Goal: Transaction & Acquisition: Purchase product/service

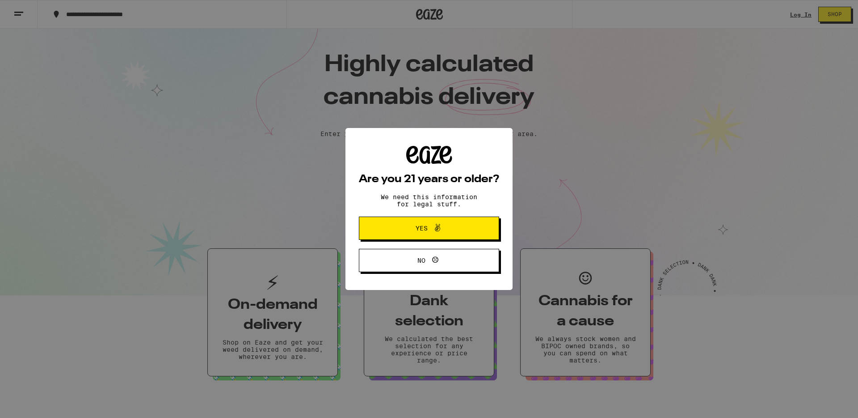
click at [452, 234] on span "Yes" at bounding box center [429, 228] width 68 height 12
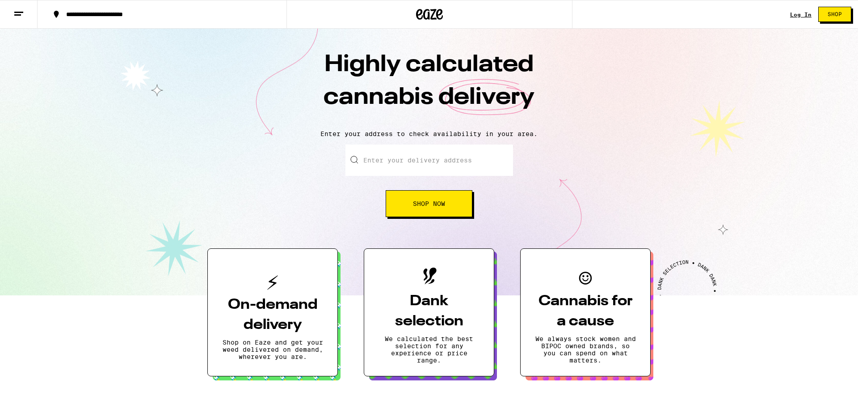
click at [436, 162] on input "Enter your delivery address" at bounding box center [430, 159] width 168 height 31
drag, startPoint x: 426, startPoint y: 203, endPoint x: 522, endPoint y: 217, distance: 97.3
click at [426, 203] on span "Shop Now" at bounding box center [429, 203] width 32 height 6
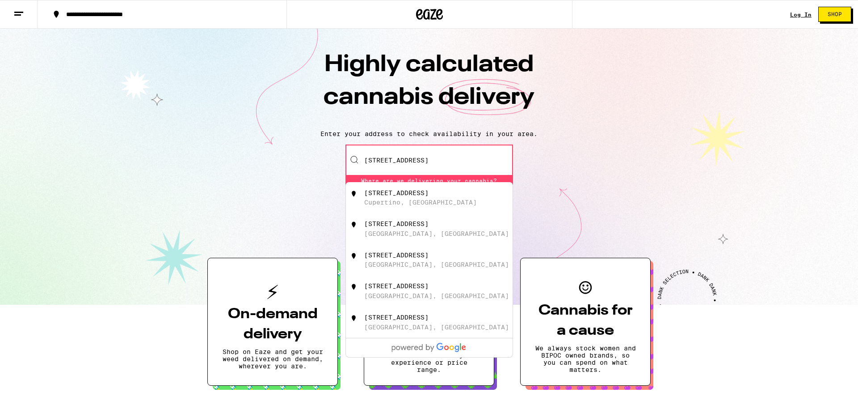
click at [442, 204] on div "[STREET_ADDRESS]" at bounding box center [444, 197] width 160 height 17
type input "[STREET_ADDRESS]"
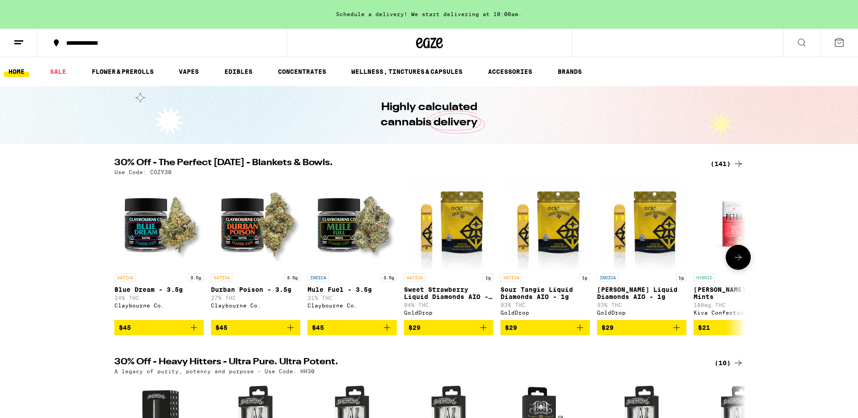
click at [734, 262] on icon at bounding box center [738, 257] width 11 height 11
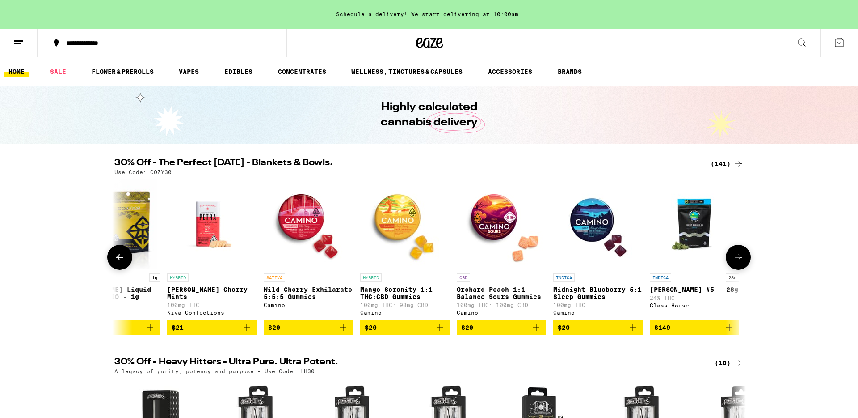
scroll to position [0, 532]
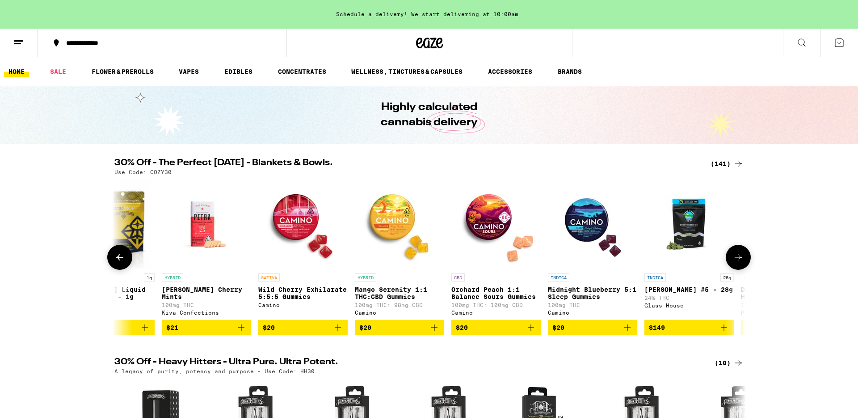
click at [405, 224] on img "Open page for Mango Serenity 1:1 THC:CBD Gummies from Camino" at bounding box center [399, 223] width 89 height 89
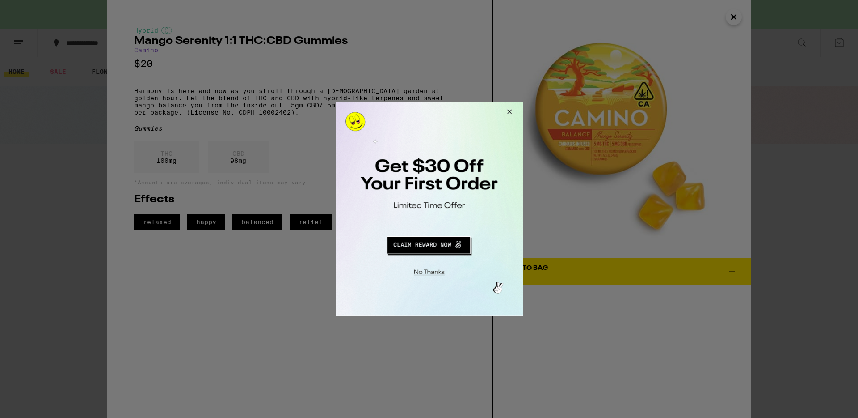
click at [507, 110] on button "Close Modal" at bounding box center [508, 112] width 24 height 21
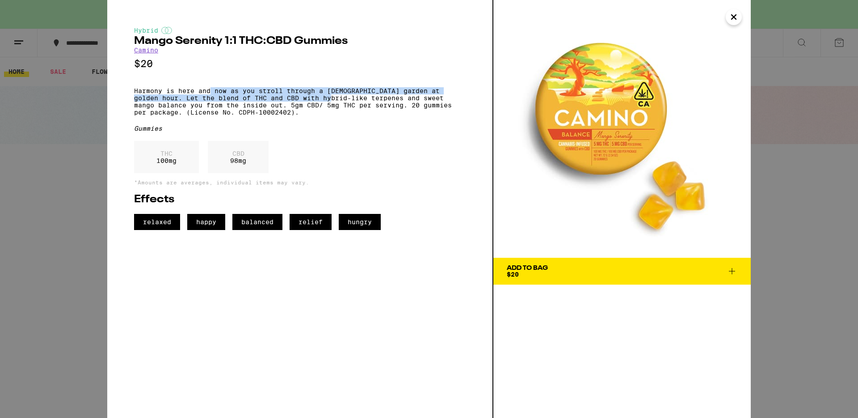
drag, startPoint x: 210, startPoint y: 96, endPoint x: 307, endPoint y: 100, distance: 96.7
click at [307, 100] on p "Harmony is here and now as you stroll through a [DEMOGRAPHIC_DATA] garden at go…" at bounding box center [300, 101] width 332 height 29
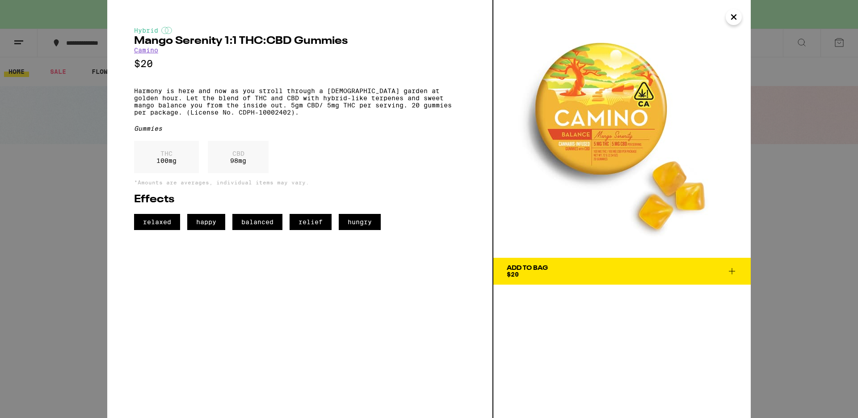
click at [731, 20] on icon "Close" at bounding box center [734, 16] width 11 height 13
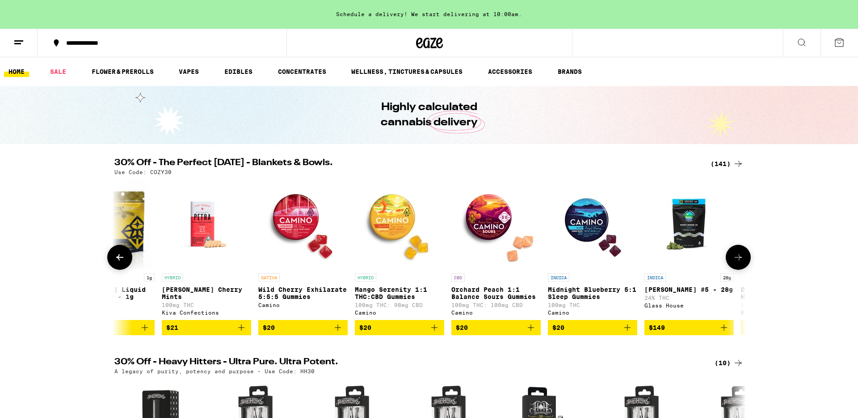
click at [491, 216] on img "Open page for Orchard Peach 1:1 Balance Sours Gummies from Camino" at bounding box center [496, 223] width 89 height 89
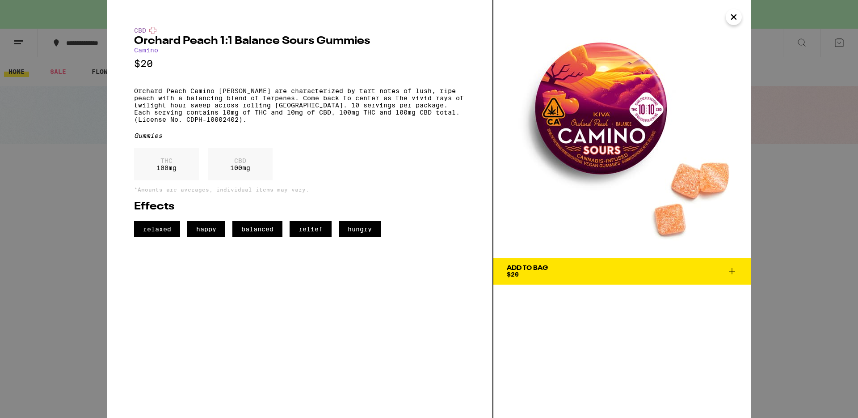
click at [729, 20] on icon "Close" at bounding box center [734, 16] width 11 height 13
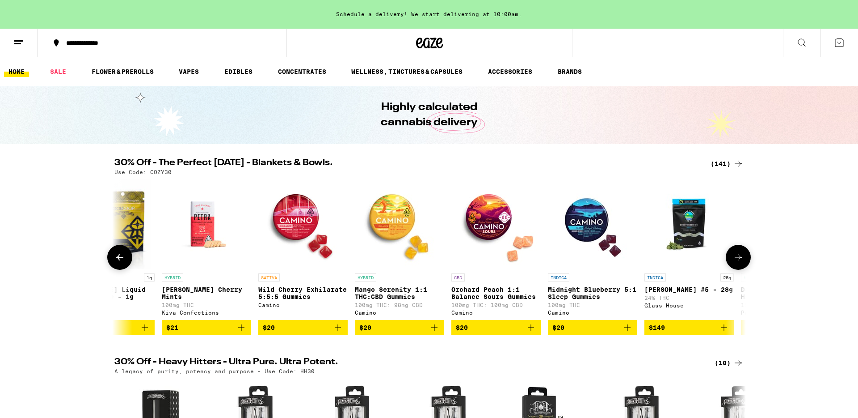
click at [738, 259] on icon at bounding box center [738, 257] width 11 height 11
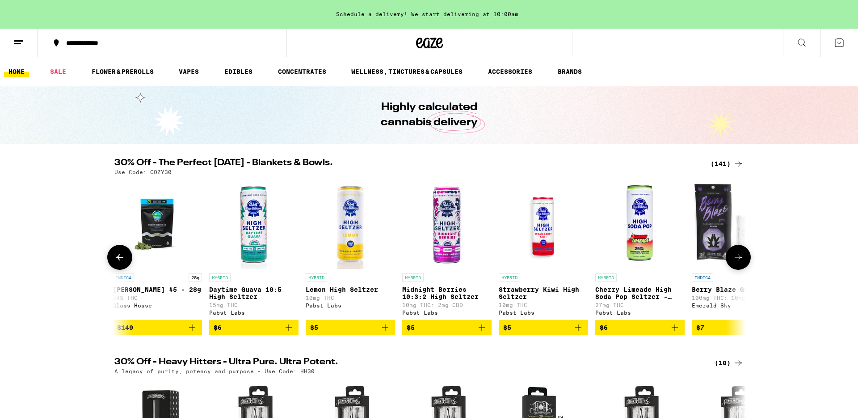
click at [122, 262] on icon at bounding box center [119, 257] width 11 height 11
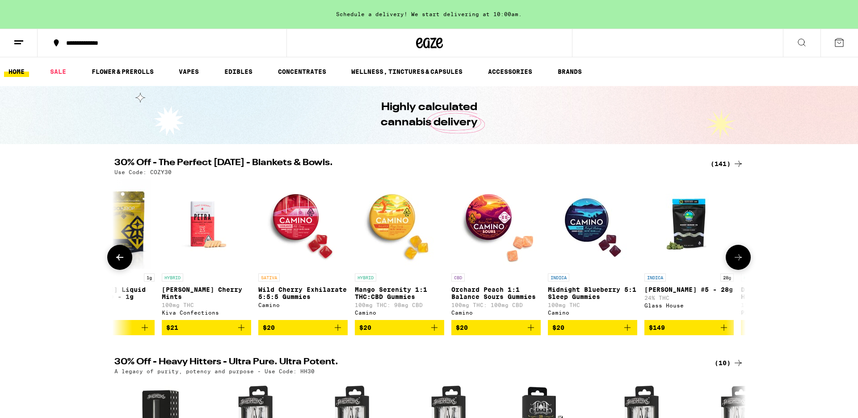
scroll to position [0, 532]
click at [295, 242] on img "Open page for Wild Cherry Exhilarate 5:5:5 Gummies from Camino" at bounding box center [302, 223] width 89 height 89
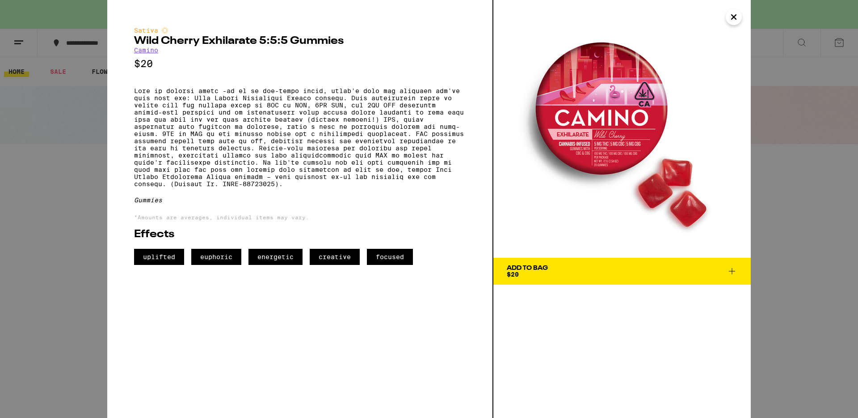
click at [738, 24] on img at bounding box center [623, 129] width 258 height 258
click at [735, 20] on icon "Close" at bounding box center [734, 16] width 11 height 13
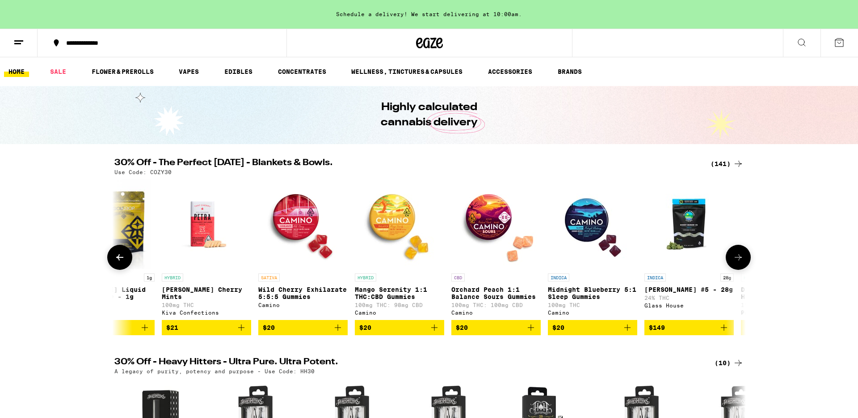
click at [739, 262] on icon at bounding box center [738, 257] width 11 height 11
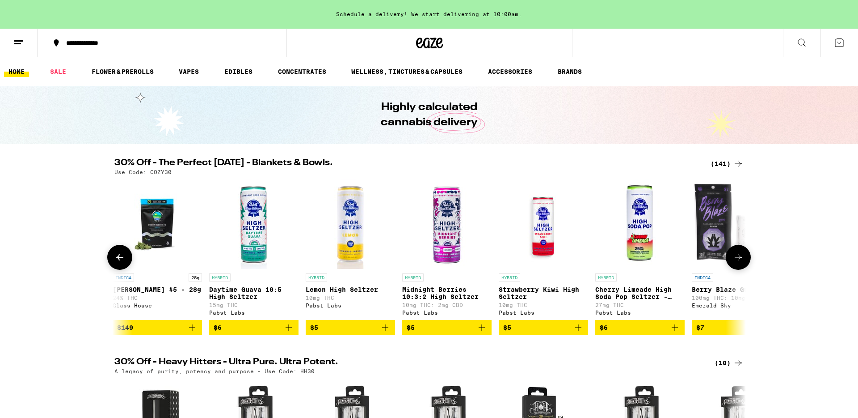
click at [114, 261] on icon at bounding box center [119, 257] width 11 height 11
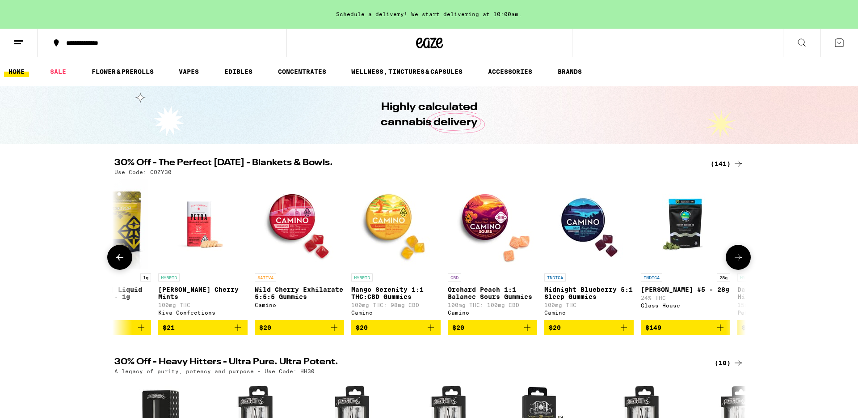
scroll to position [0, 532]
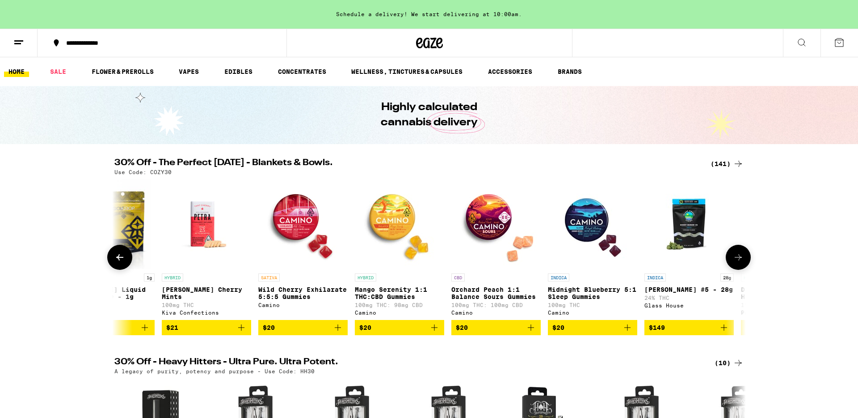
click at [595, 233] on img "Open page for Midnight Blueberry 5:1 Sleep Gummies from Camino" at bounding box center [592, 223] width 89 height 89
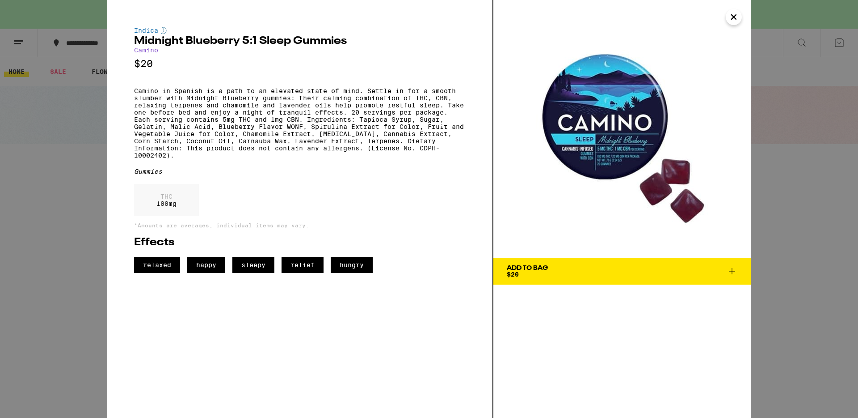
click at [734, 15] on icon "Close" at bounding box center [734, 16] width 11 height 13
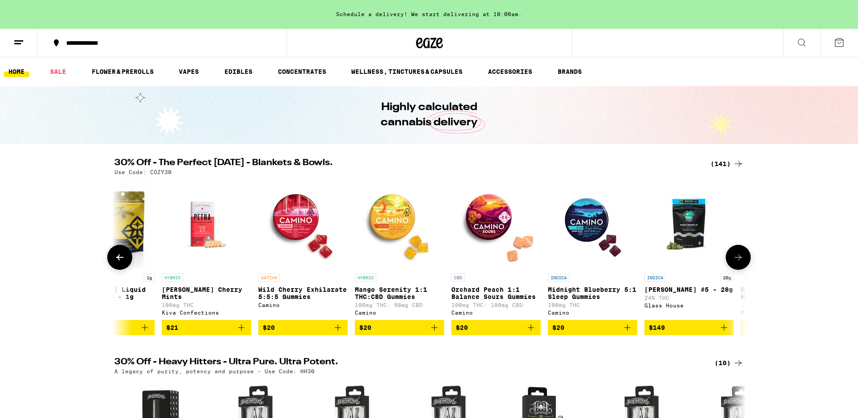
click at [736, 252] on button at bounding box center [738, 257] width 25 height 25
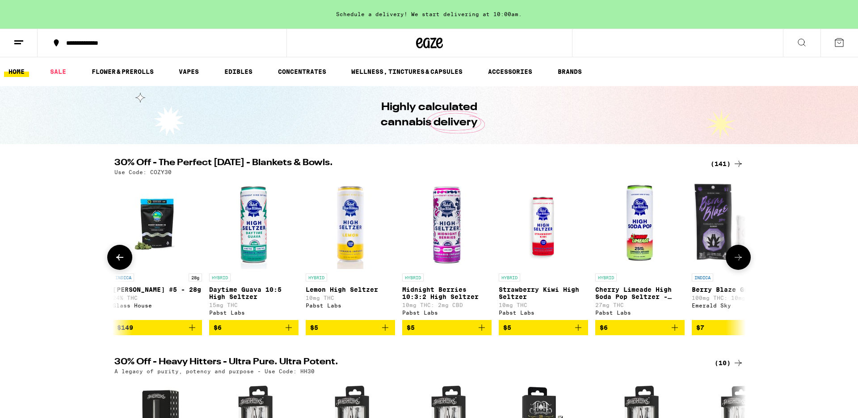
click at [740, 262] on icon at bounding box center [738, 257] width 11 height 11
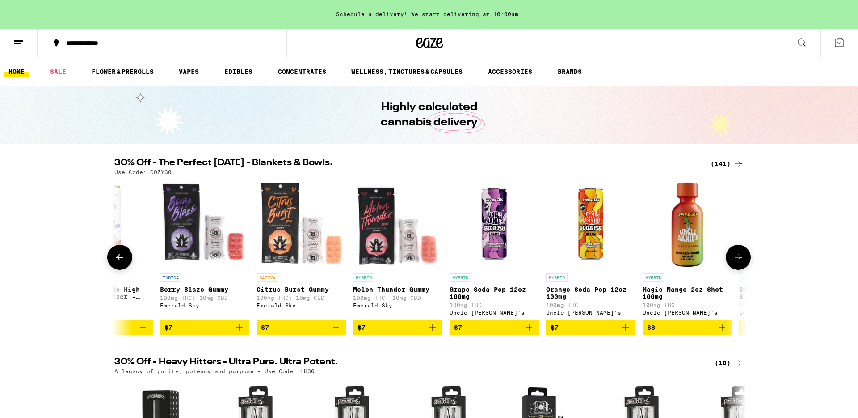
click at [740, 262] on icon at bounding box center [738, 257] width 11 height 11
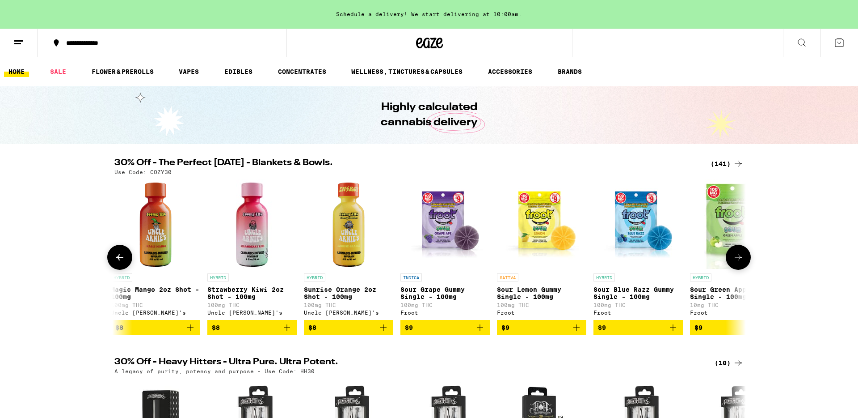
click at [740, 262] on icon at bounding box center [738, 257] width 11 height 11
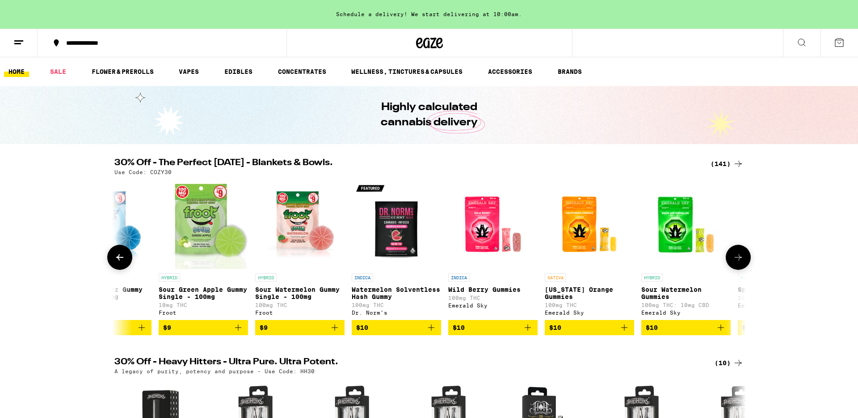
scroll to position [0, 2660]
click at [181, 241] on img "Open page for Sour Green Apple Gummy Single - 100mg from Froot" at bounding box center [202, 223] width 89 height 89
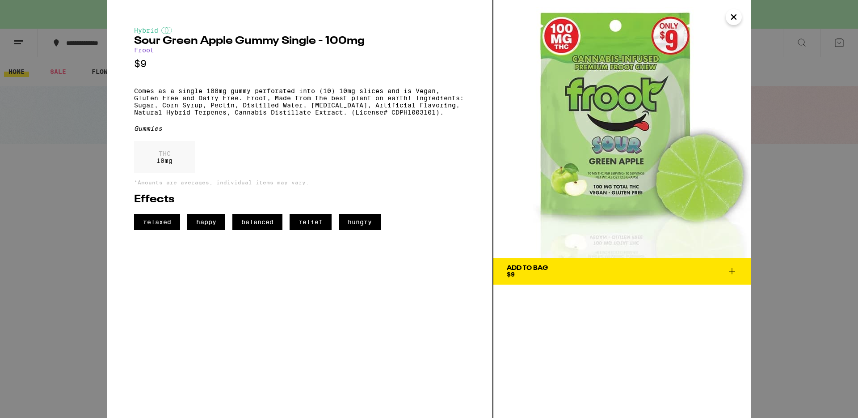
click at [738, 18] on icon "Close" at bounding box center [734, 16] width 11 height 13
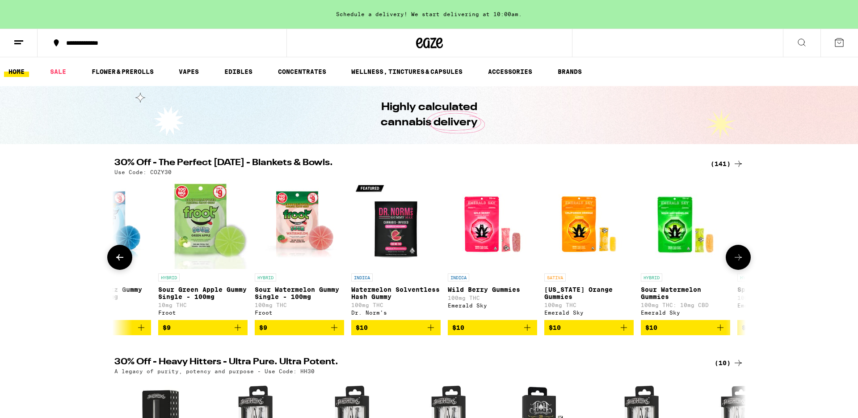
click at [740, 254] on button at bounding box center [738, 257] width 25 height 25
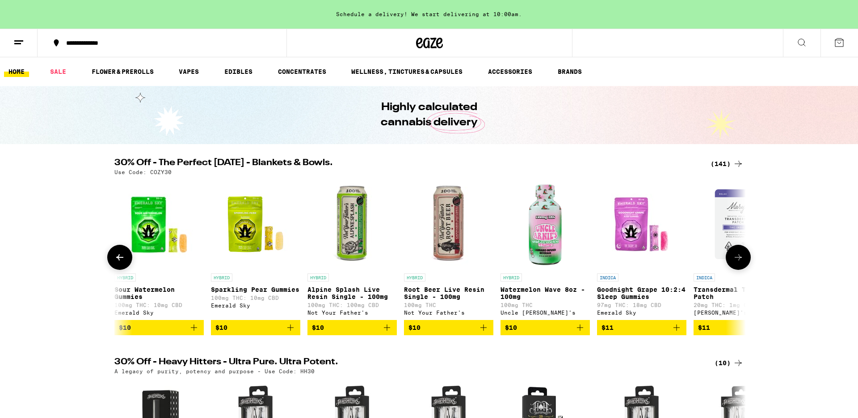
click at [740, 254] on button at bounding box center [738, 257] width 25 height 25
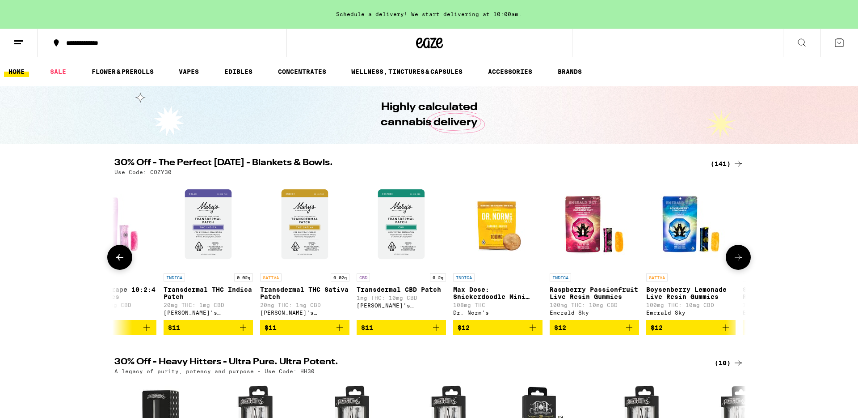
click at [734, 255] on icon at bounding box center [738, 257] width 11 height 11
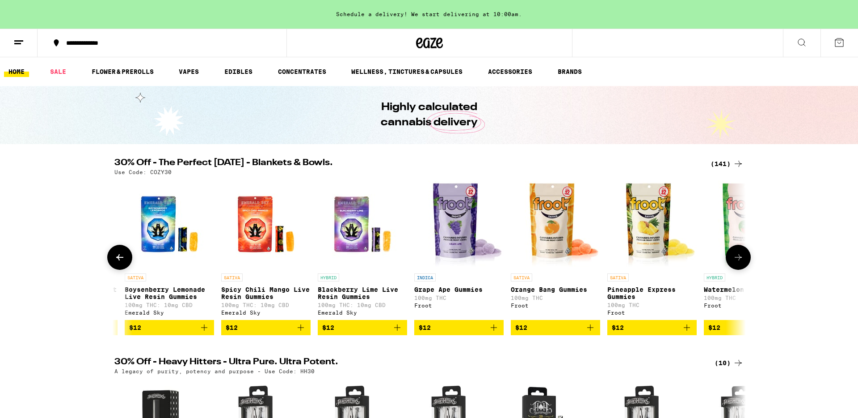
scroll to position [0, 4254]
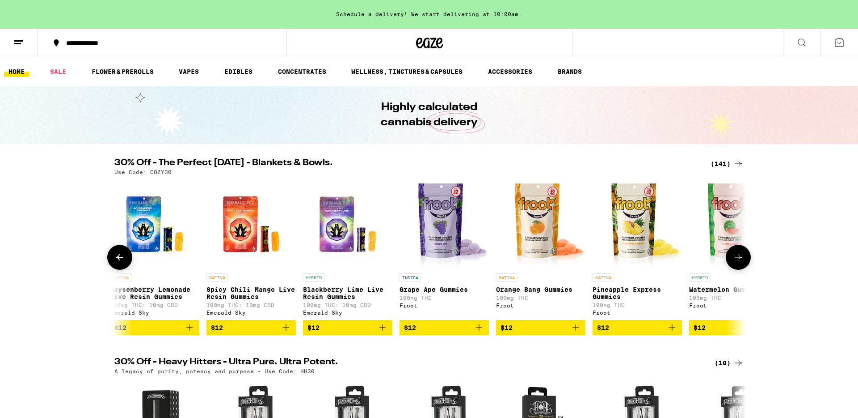
click at [572, 232] on img "Open page for Orange Bang Gummies from Froot" at bounding box center [540, 223] width 89 height 89
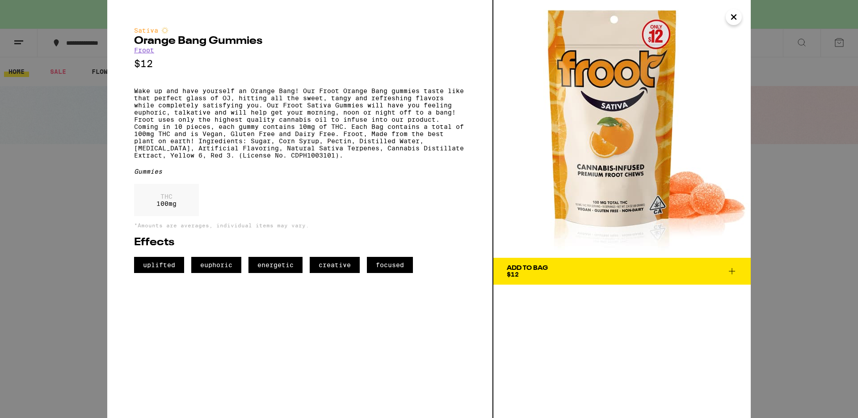
click at [739, 14] on icon "Close" at bounding box center [734, 16] width 11 height 13
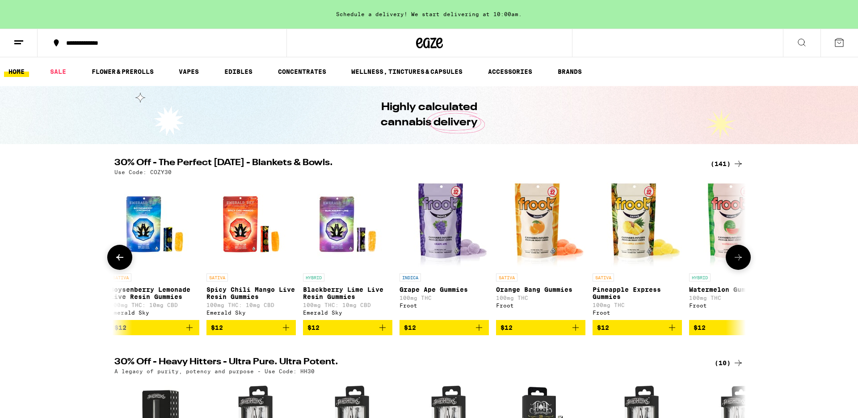
click at [740, 258] on icon at bounding box center [738, 257] width 11 height 11
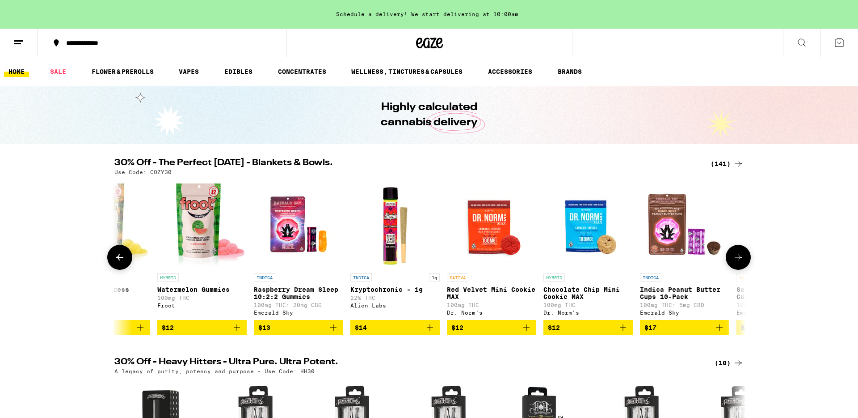
click at [737, 259] on icon at bounding box center [738, 257] width 11 height 11
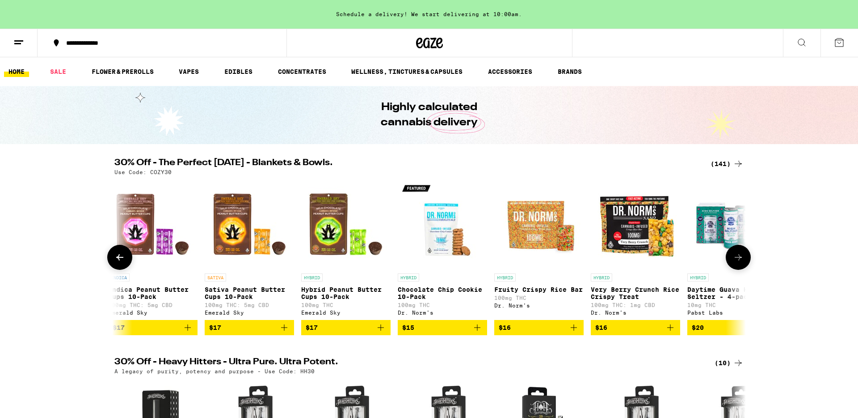
click at [740, 262] on icon at bounding box center [738, 257] width 11 height 11
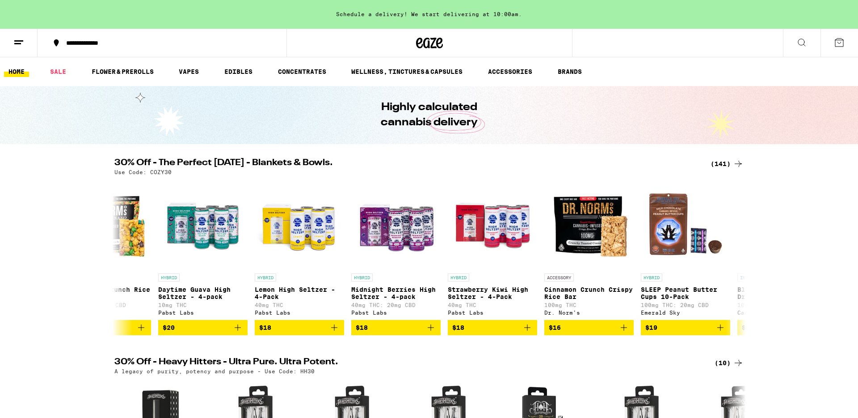
scroll to position [0, 5850]
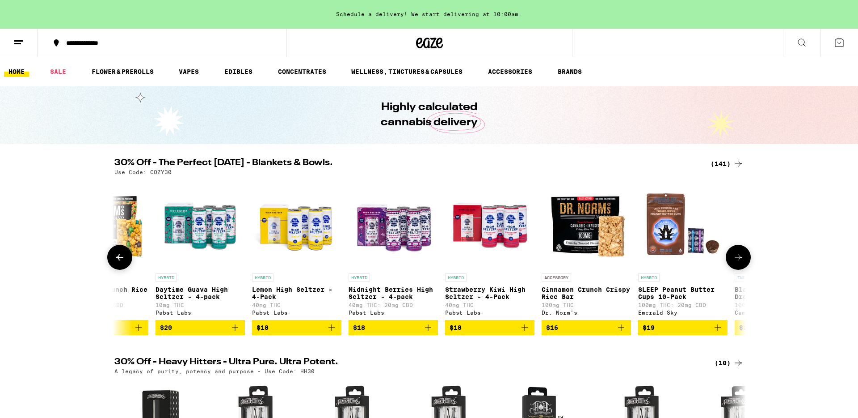
click at [740, 260] on icon at bounding box center [738, 257] width 7 height 6
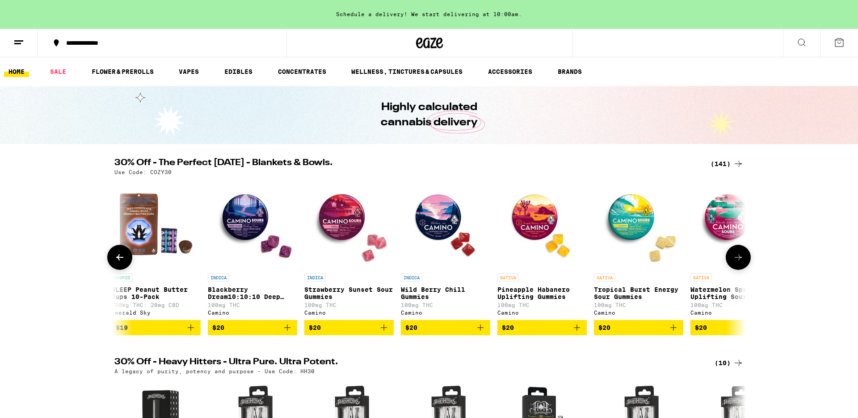
scroll to position [0, 6382]
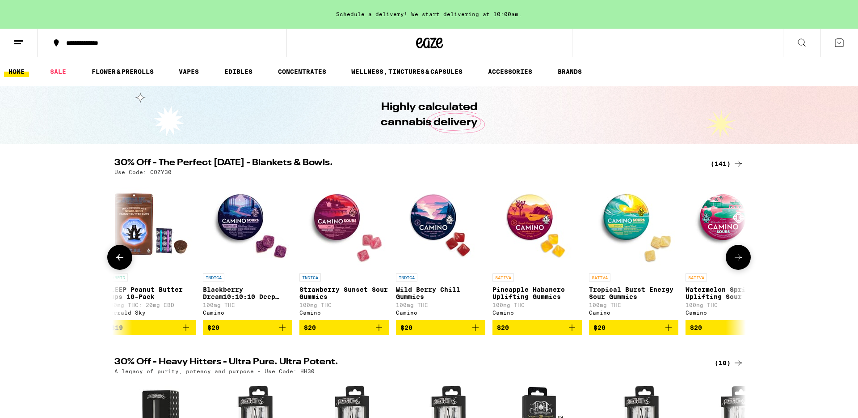
click at [528, 240] on img "Open page for Pineapple Habanero Uplifting Gummies from Camino" at bounding box center [537, 223] width 89 height 89
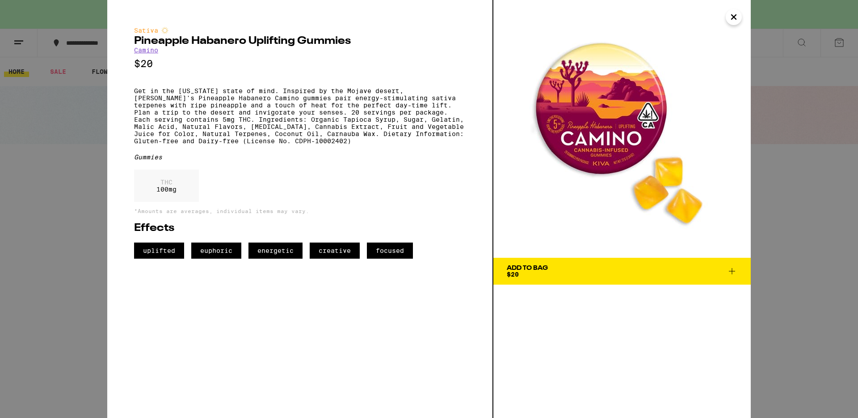
click at [740, 20] on button "Close" at bounding box center [734, 17] width 16 height 16
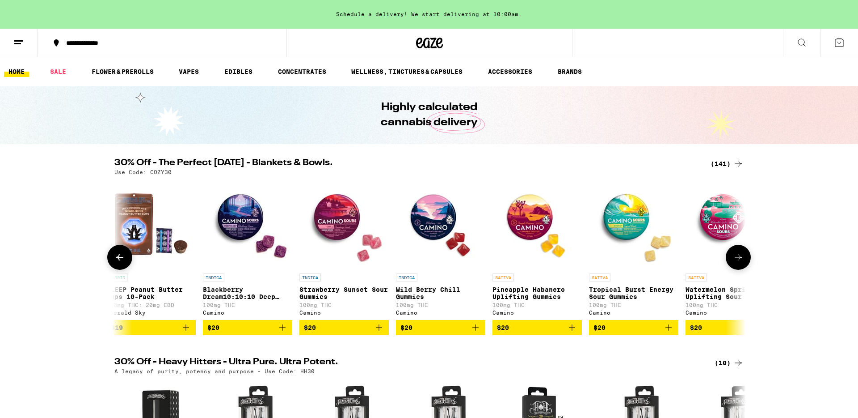
click at [728, 267] on button at bounding box center [738, 257] width 25 height 25
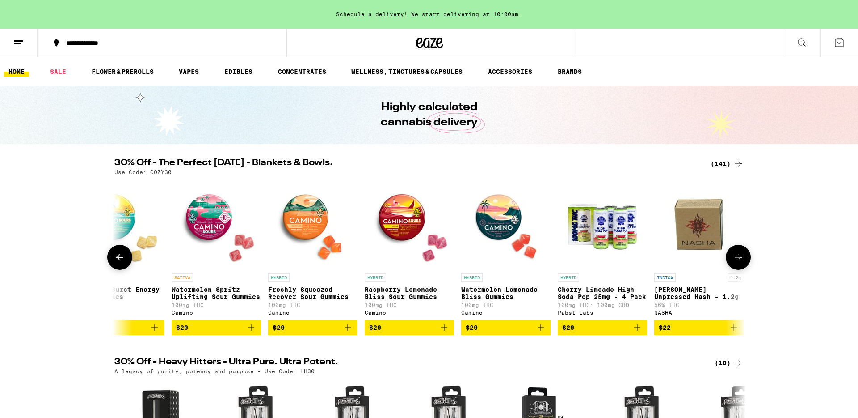
scroll to position [0, 6914]
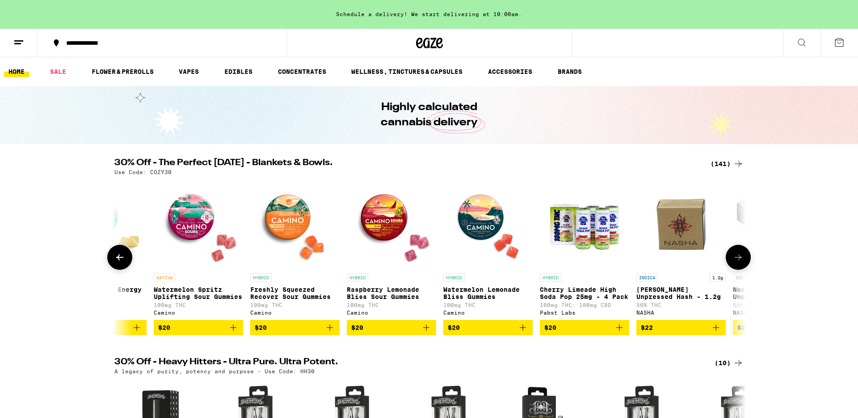
click at [216, 228] on img "Open page for Watermelon Spritz Uplifting Sour Gummies from Camino" at bounding box center [198, 223] width 89 height 89
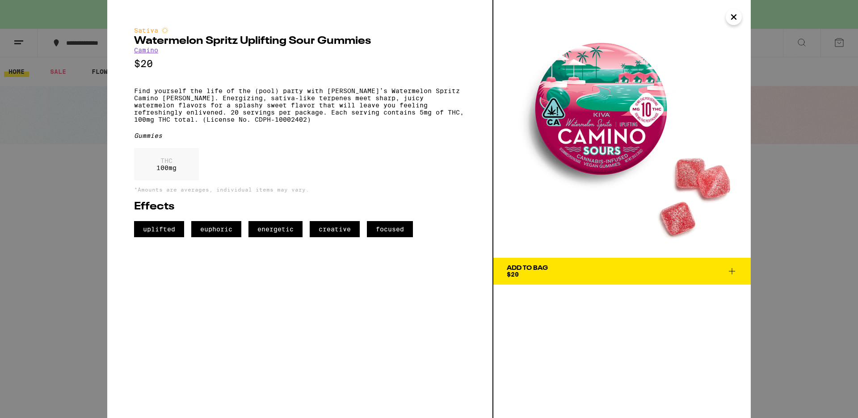
click at [730, 20] on icon "Close" at bounding box center [734, 16] width 11 height 13
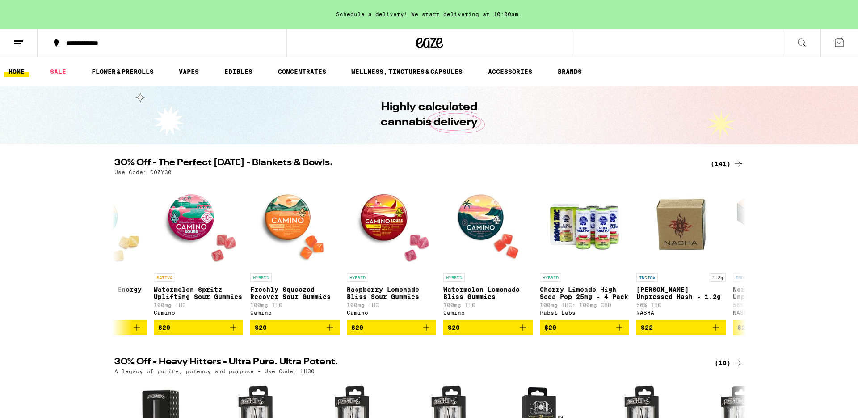
click at [31, 43] on button at bounding box center [19, 43] width 38 height 28
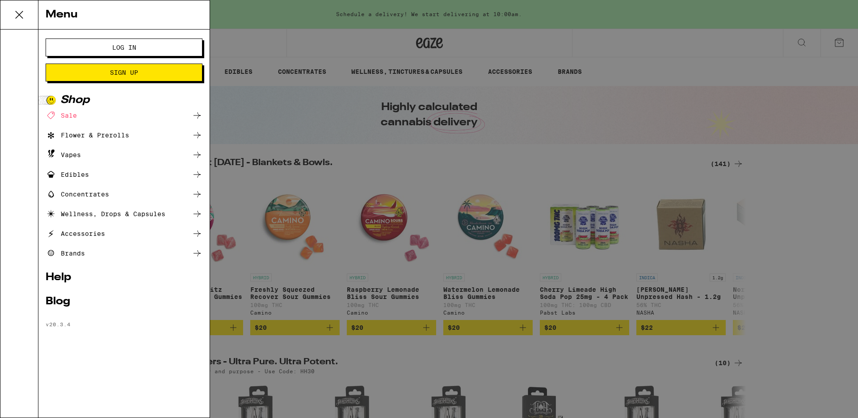
drag, startPoint x: 441, startPoint y: 34, endPoint x: 535, endPoint y: 7, distance: 97.7
click at [441, 34] on div "Menu Log In Sign Up Shop Sale Flower & Prerolls Vapes Edibles Concentrates Well…" at bounding box center [429, 209] width 858 height 418
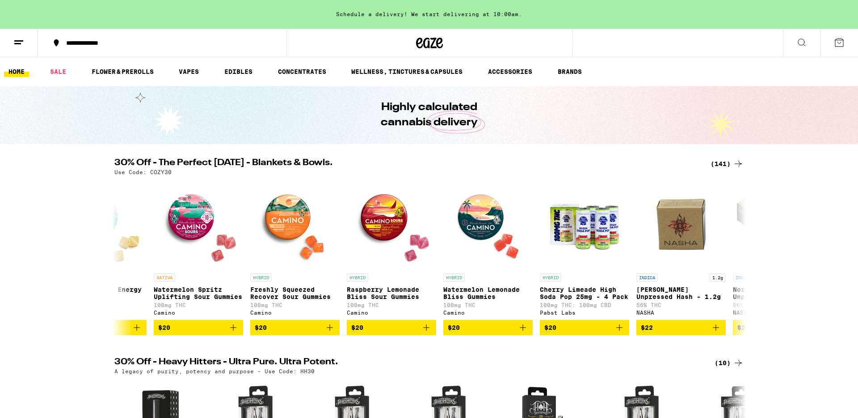
click at [182, 28] on div "Schedule a delivery! We start delivering at 10:00am." at bounding box center [429, 14] width 858 height 29
click at [31, 34] on button at bounding box center [19, 43] width 38 height 28
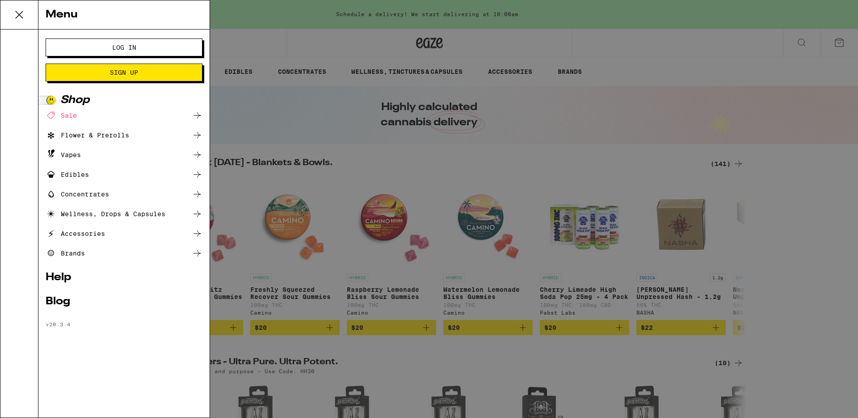
click at [473, 140] on div "Menu Log In Sign Up Shop Sale Flower & Prerolls Vapes Edibles Concentrates Well…" at bounding box center [429, 209] width 858 height 418
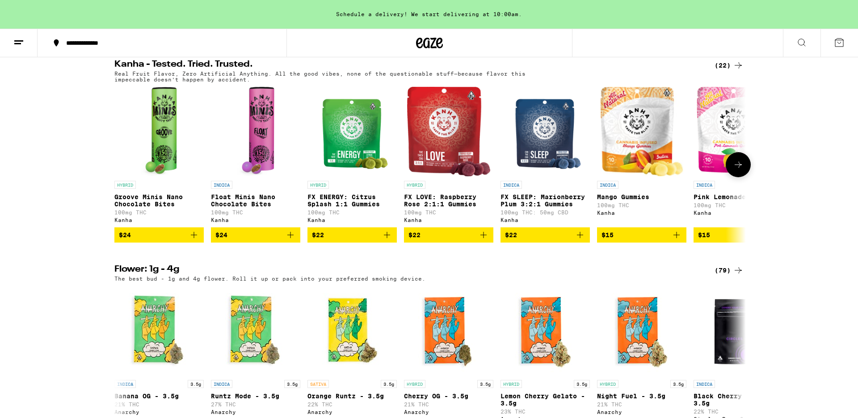
scroll to position [672, 0]
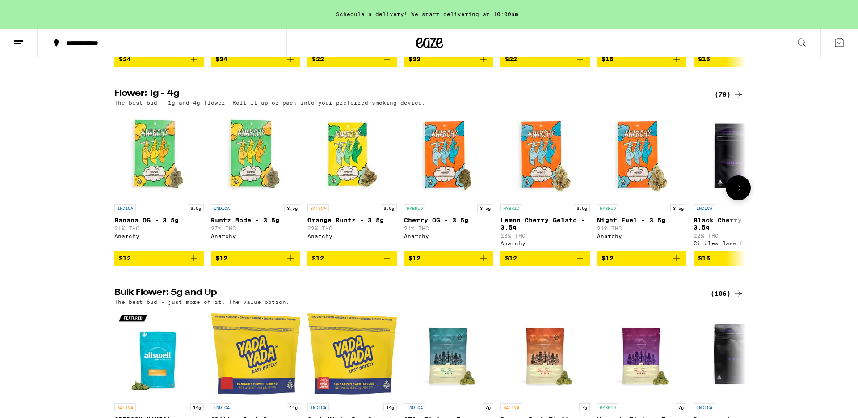
click at [162, 163] on img "Open page for Banana OG - 3.5g from Anarchy" at bounding box center [158, 154] width 89 height 89
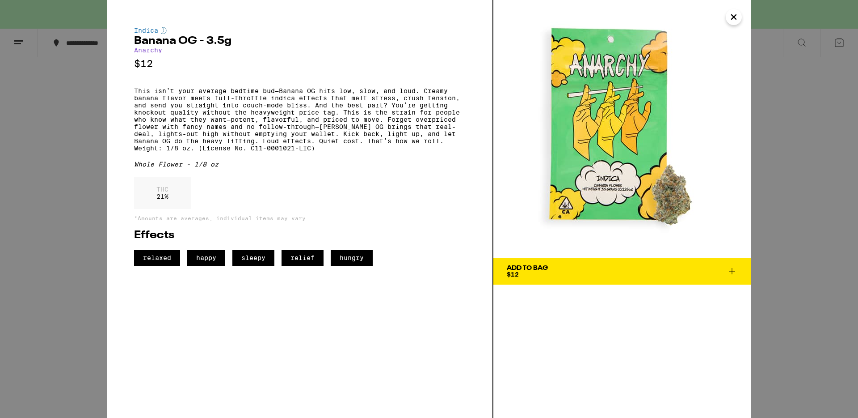
click at [742, 30] on img at bounding box center [623, 129] width 258 height 258
click at [730, 15] on icon "Close" at bounding box center [734, 16] width 11 height 13
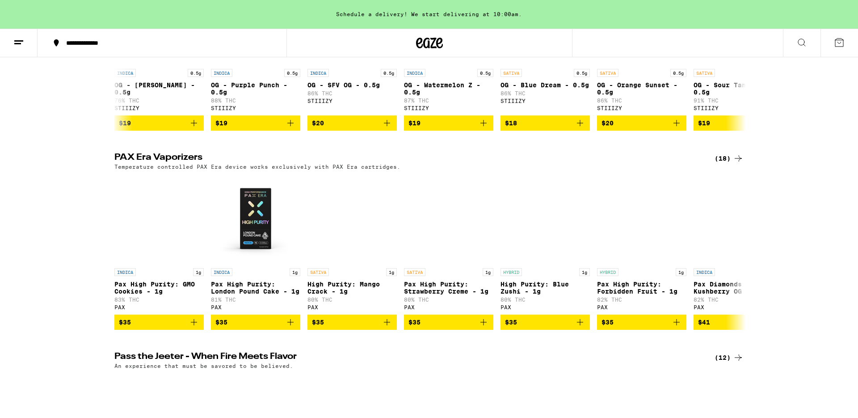
scroll to position [1323, 0]
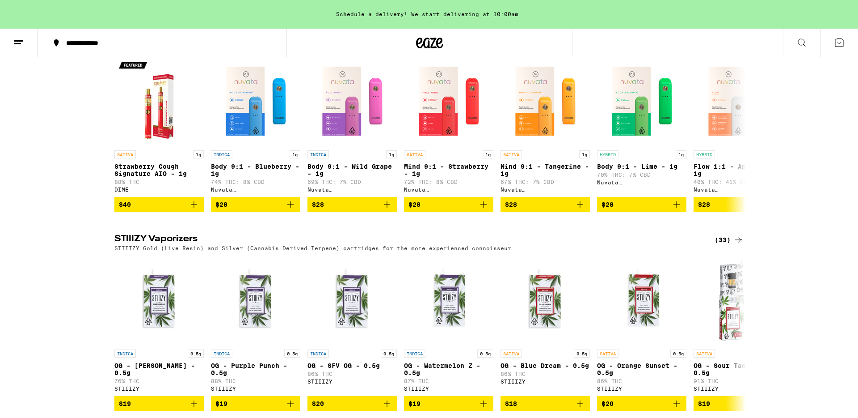
click at [810, 34] on button at bounding box center [802, 43] width 38 height 28
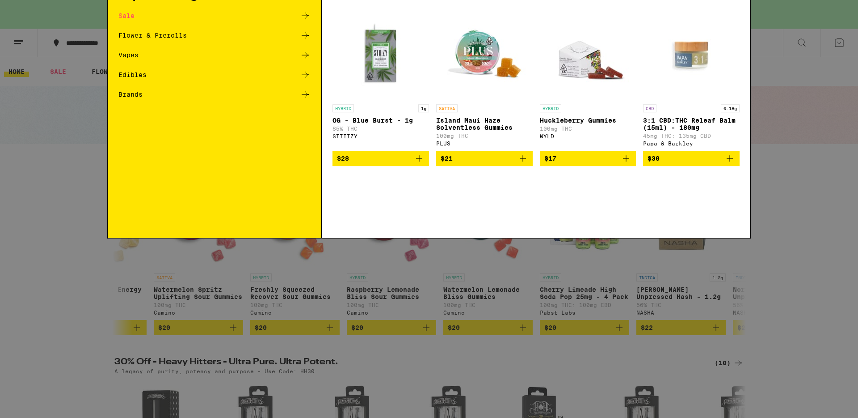
click at [204, 17] on input "Search for Products" at bounding box center [428, 15] width 590 height 8
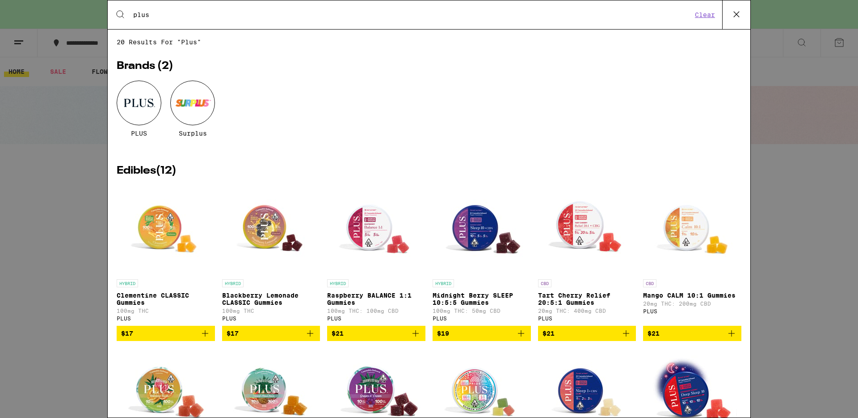
type input "plus"
click at [456, 233] on img "Open page for Midnight Berry SLEEP 10:5:5 Gummies from PLUS" at bounding box center [481, 229] width 89 height 89
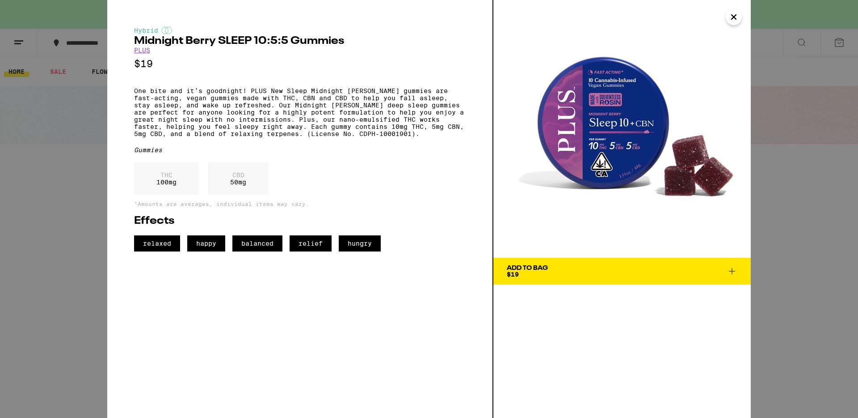
click at [731, 19] on icon "Close" at bounding box center [734, 16] width 11 height 13
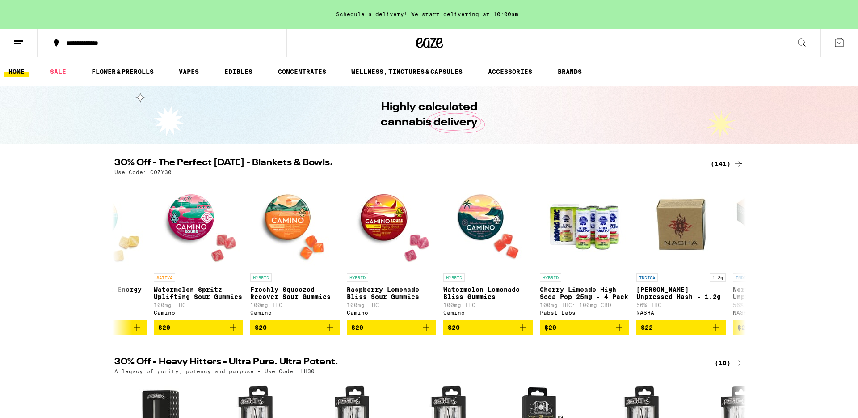
click at [791, 44] on button at bounding box center [802, 43] width 38 height 28
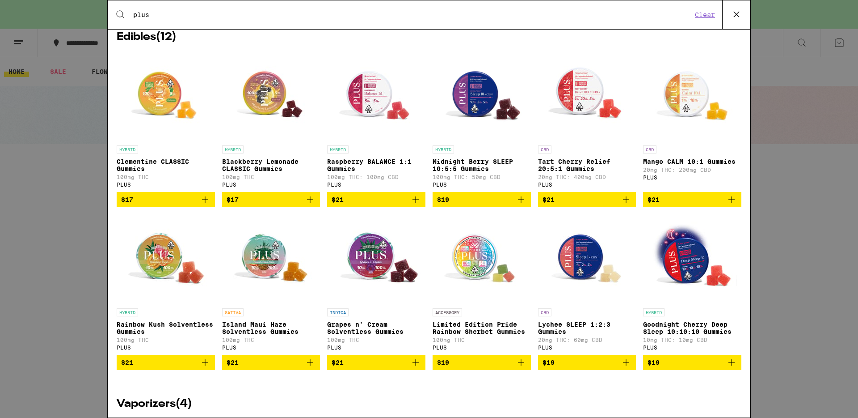
scroll to position [135, 0]
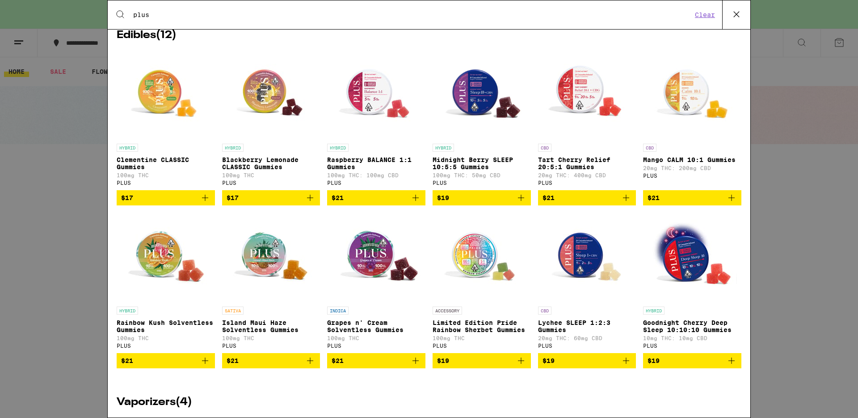
type input "plus"
click at [615, 87] on img "Open page for Tart Cherry Relief 20:5:1 Gummies from PLUS" at bounding box center [586, 94] width 89 height 89
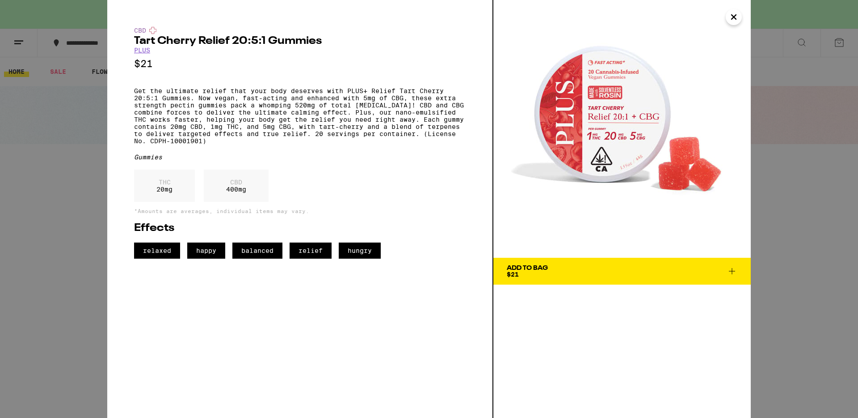
click at [737, 20] on icon "Close" at bounding box center [734, 16] width 11 height 13
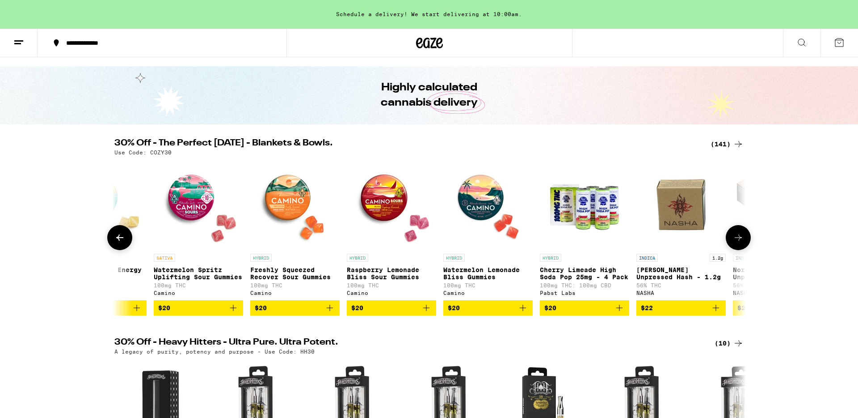
scroll to position [20, 0]
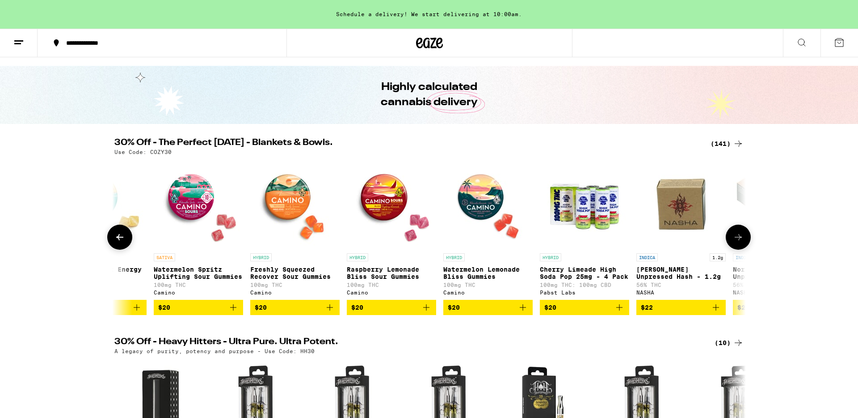
click at [297, 210] on img "Open page for Freshly Squeezed Recover Sour Gummies from Camino" at bounding box center [294, 203] width 89 height 89
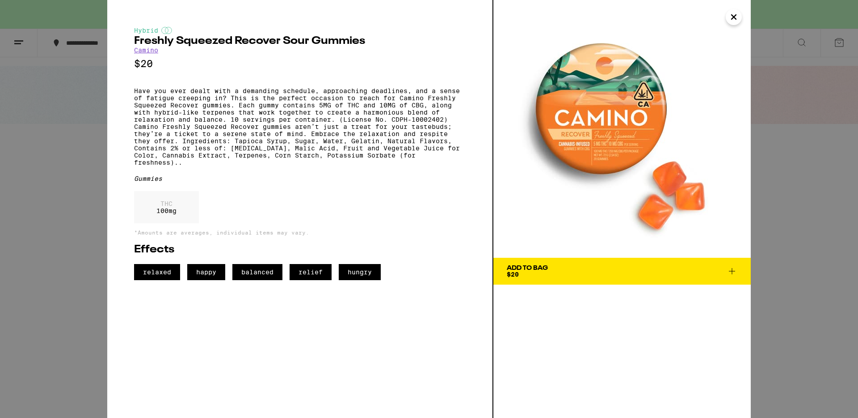
click at [731, 16] on icon "Close" at bounding box center [734, 16] width 11 height 13
